Goal: Transaction & Acquisition: Subscribe to service/newsletter

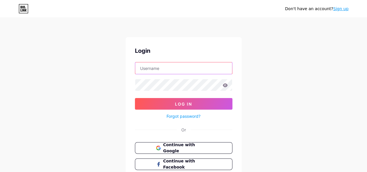
type input "[EMAIL_ADDRESS][DOMAIN_NAME]"
click at [347, 9] on link "Sign up" at bounding box center [340, 8] width 15 height 5
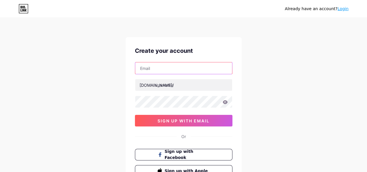
click at [150, 68] on input "text" at bounding box center [183, 68] width 97 height 12
type input "[EMAIL_ADDRESS][DOMAIN_NAME]"
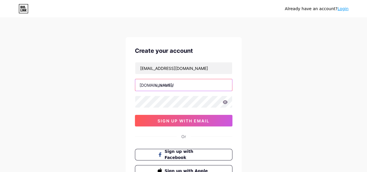
click at [171, 86] on input "text" at bounding box center [183, 85] width 97 height 12
paste input "synagworld"
type input "synagworld"
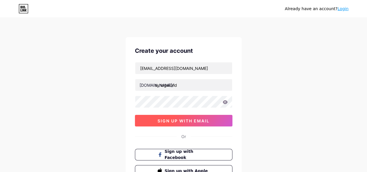
click at [165, 125] on button "sign up with email" at bounding box center [183, 121] width 97 height 12
